Goal: Task Accomplishment & Management: Manage account settings

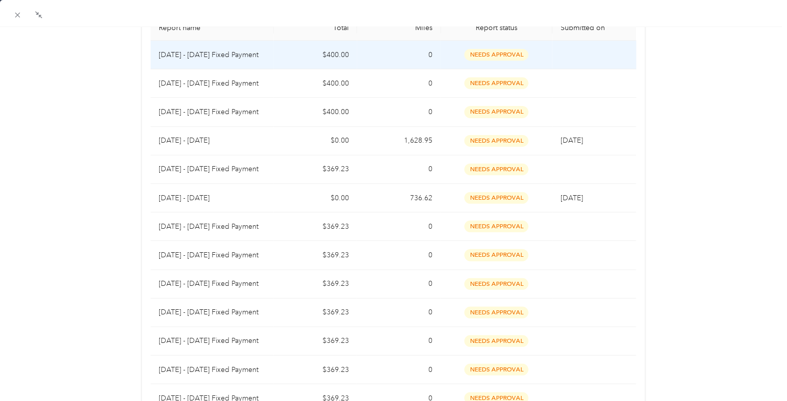
scroll to position [145, 0]
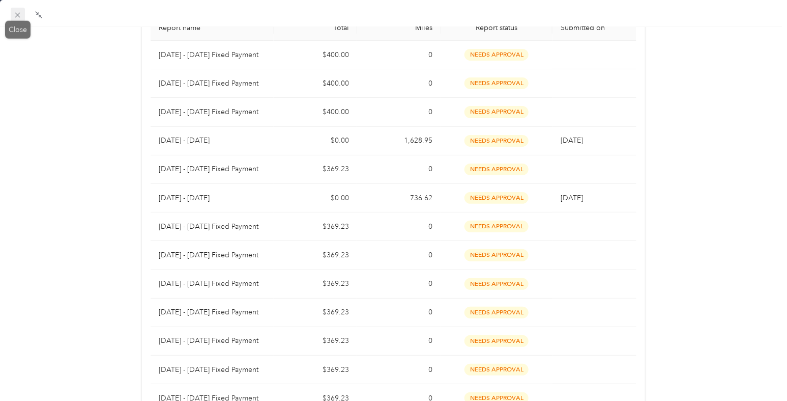
click at [16, 17] on icon at bounding box center [17, 15] width 9 height 9
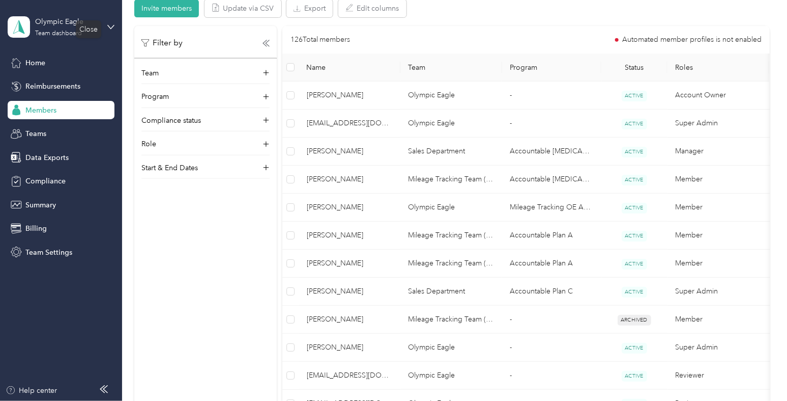
scroll to position [115, 0]
click at [75, 21] on div "Olympic Eagle" at bounding box center [67, 21] width 64 height 11
click at [78, 123] on div "Log out" at bounding box center [115, 130] width 200 height 18
